Goal: Transaction & Acquisition: Purchase product/service

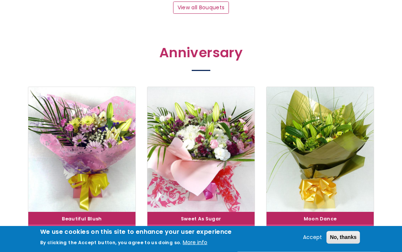
scroll to position [866, 0]
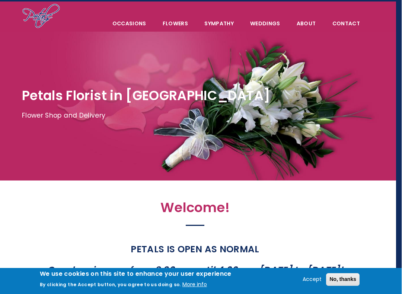
scroll to position [17, 6]
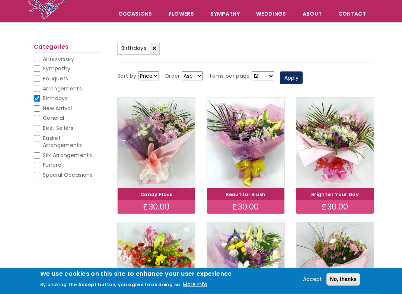
scroll to position [57, 0]
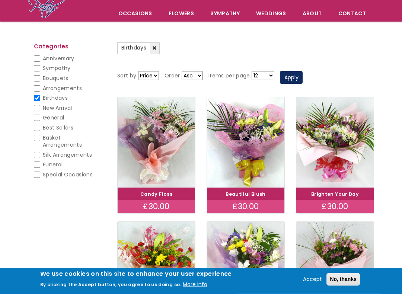
click at [76, 125] on li "Best Sellers Best Sellers" at bounding box center [67, 130] width 66 height 10
click at [62, 129] on span "Best Sellers" at bounding box center [58, 127] width 31 height 7
click at [40, 129] on input "Best Sellers" at bounding box center [37, 128] width 6 height 6
checkbox input "true"
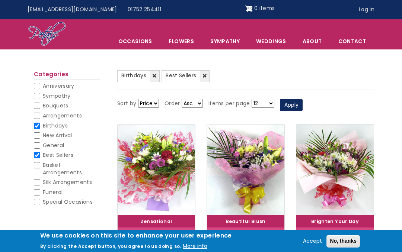
click at [66, 98] on span "Sympathy" at bounding box center [57, 95] width 28 height 7
click at [40, 98] on input "Sympathy" at bounding box center [37, 96] width 6 height 6
checkbox input "true"
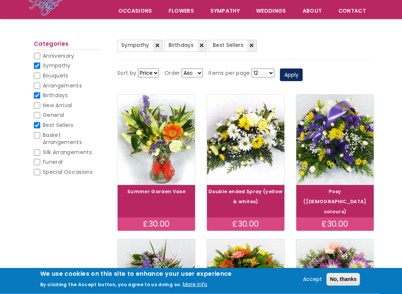
scroll to position [61, 0]
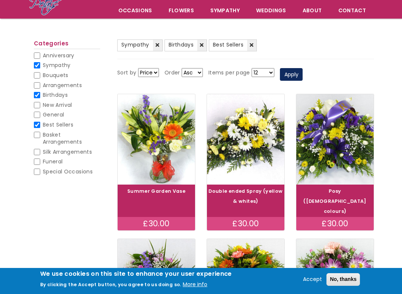
click at [360, 167] on img at bounding box center [334, 139] width 77 height 90
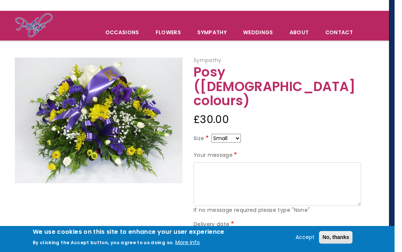
scroll to position [0, 6]
